Goal: Information Seeking & Learning: Learn about a topic

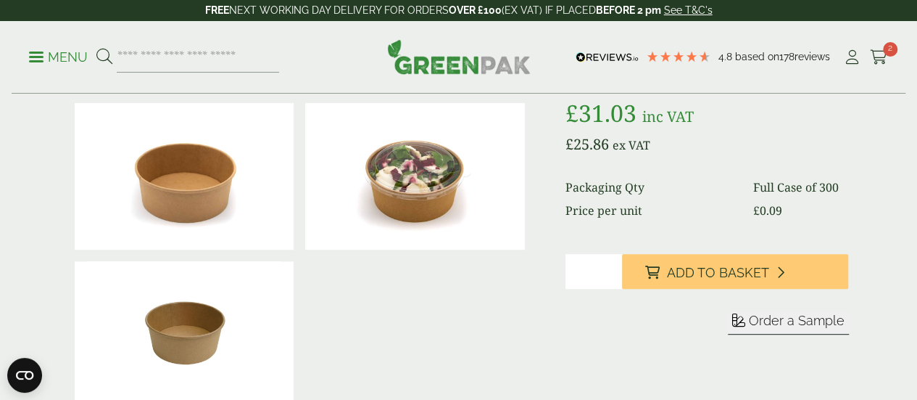
scroll to position [145, 0]
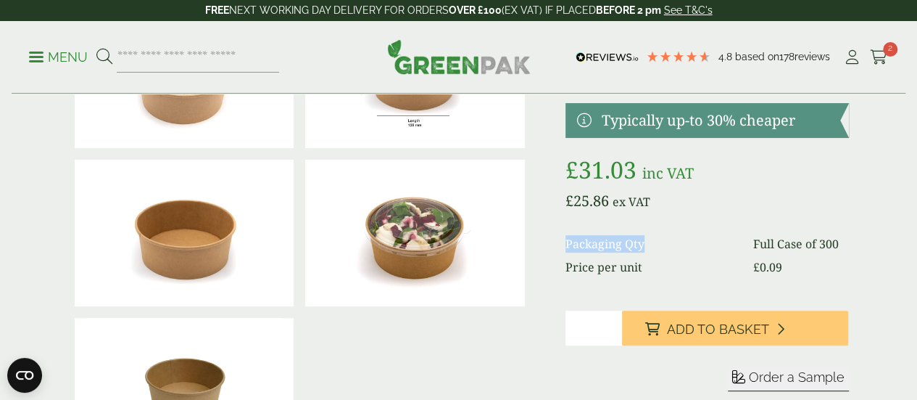
drag, startPoint x: 607, startPoint y: 260, endPoint x: 693, endPoint y: 265, distance: 86.4
click at [693, 265] on div at bounding box center [459, 232] width 798 height 473
copy dt "Packaging Qty"
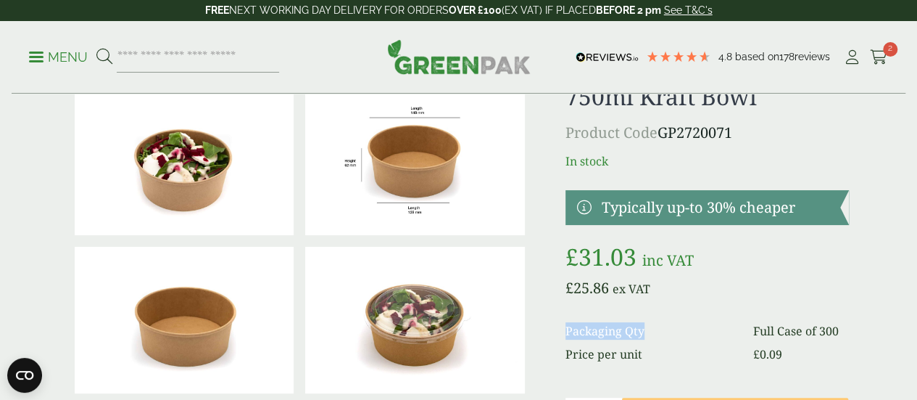
scroll to position [0, 0]
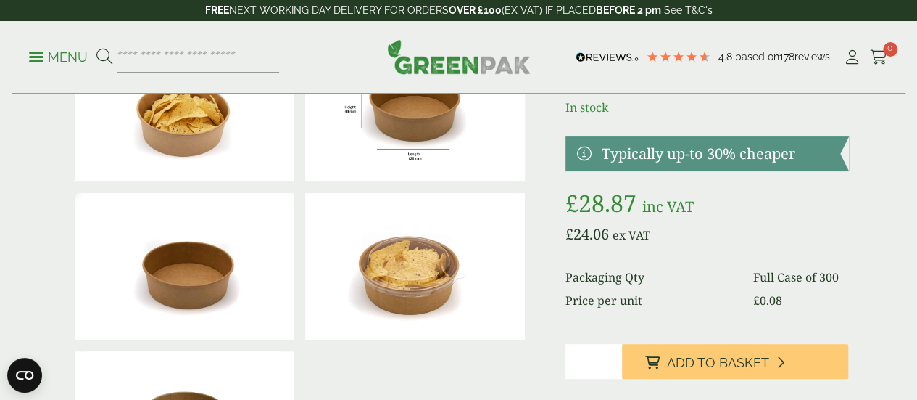
scroll to position [145, 0]
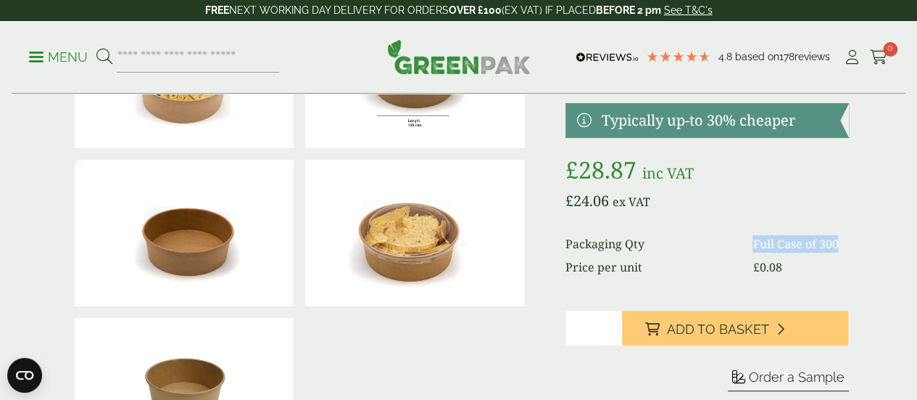
drag, startPoint x: 772, startPoint y: 263, endPoint x: 790, endPoint y: 278, distance: 23.2
click at [790, 252] on dd "Full Case of 300" at bounding box center [801, 243] width 96 height 17
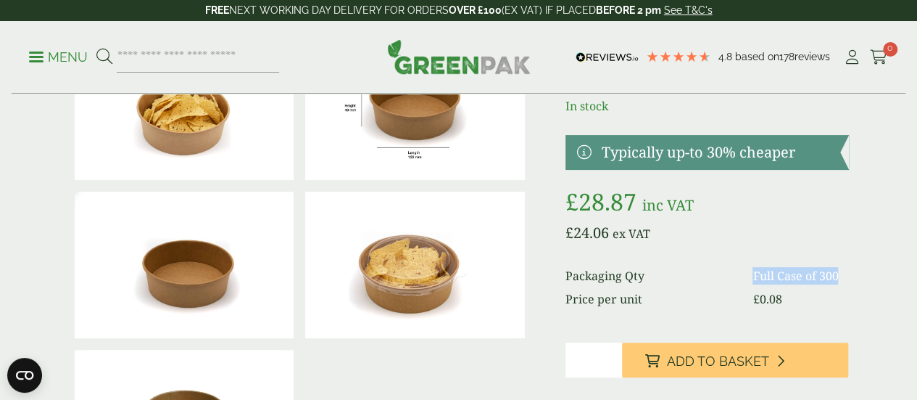
scroll to position [73, 0]
